Goal: Task Accomplishment & Management: Manage account settings

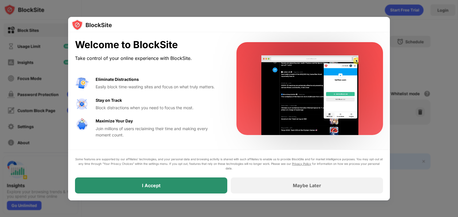
click at [184, 184] on div "I Accept" at bounding box center [151, 185] width 152 height 16
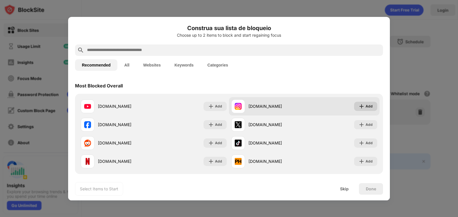
click at [371, 107] on div "Add" at bounding box center [365, 106] width 23 height 9
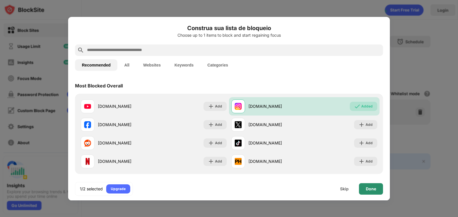
click at [371, 191] on div "Done" at bounding box center [371, 188] width 24 height 11
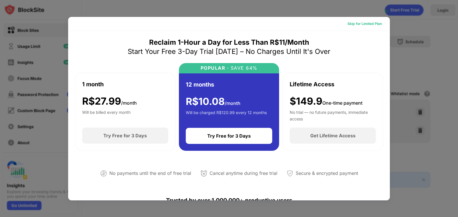
click at [366, 23] on div "Skip for Limited Plan" at bounding box center [365, 24] width 34 height 6
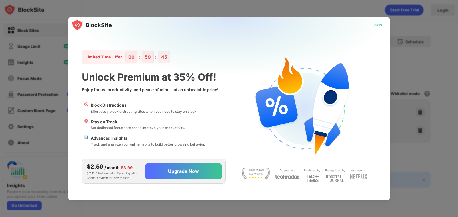
click at [378, 25] on div "Skip" at bounding box center [378, 25] width 7 height 6
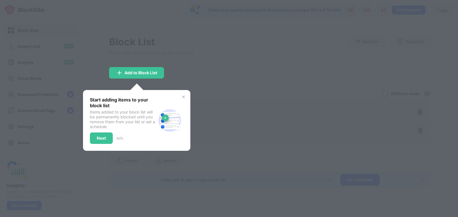
click at [184, 96] on img at bounding box center [183, 96] width 5 height 5
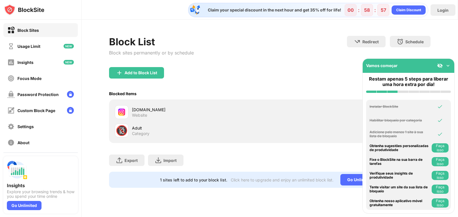
click at [448, 65] on img at bounding box center [448, 66] width 6 height 6
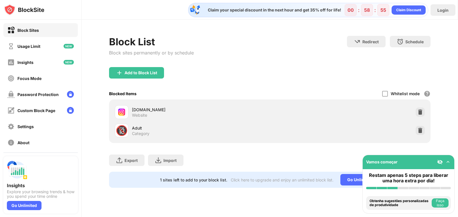
click at [274, 157] on div "Export Export Files (for websites items only) Import Import Files (for websites…" at bounding box center [270, 157] width 322 height 29
click at [48, 44] on div "Usage Limit" at bounding box center [40, 46] width 74 height 14
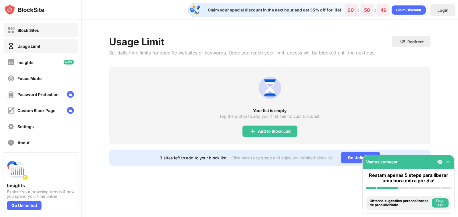
click at [36, 31] on div "Block Sites" at bounding box center [27, 30] width 21 height 5
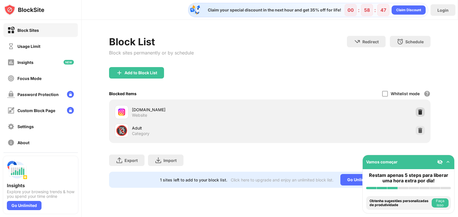
click at [420, 112] on img at bounding box center [420, 112] width 6 height 6
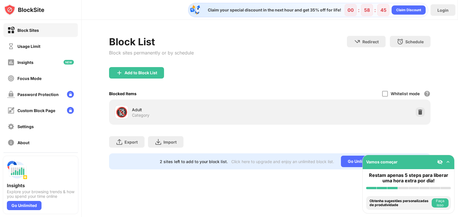
click at [226, 137] on div "Export Export Files (for websites items only) Import Import Files (for websites…" at bounding box center [270, 139] width 322 height 29
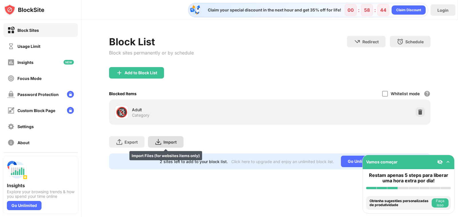
click at [157, 139] on img at bounding box center [158, 141] width 7 height 7
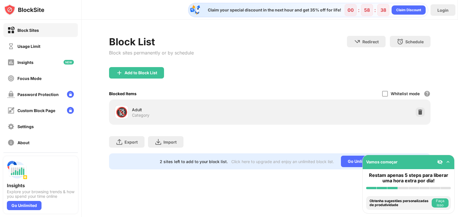
click at [151, 72] on div "Add to Block List" at bounding box center [141, 72] width 33 height 5
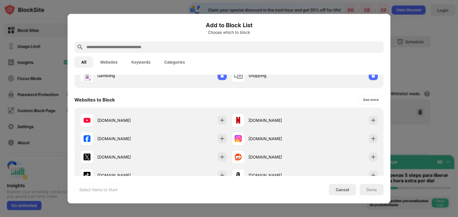
scroll to position [57, 0]
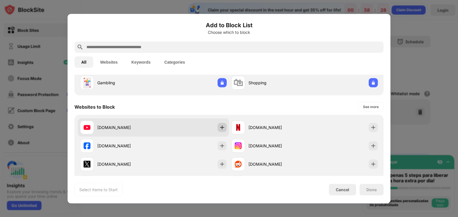
click at [219, 126] on img at bounding box center [222, 127] width 6 height 6
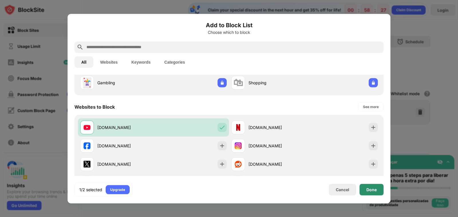
click at [375, 190] on div "Done" at bounding box center [372, 189] width 10 height 5
